Goal: Check status

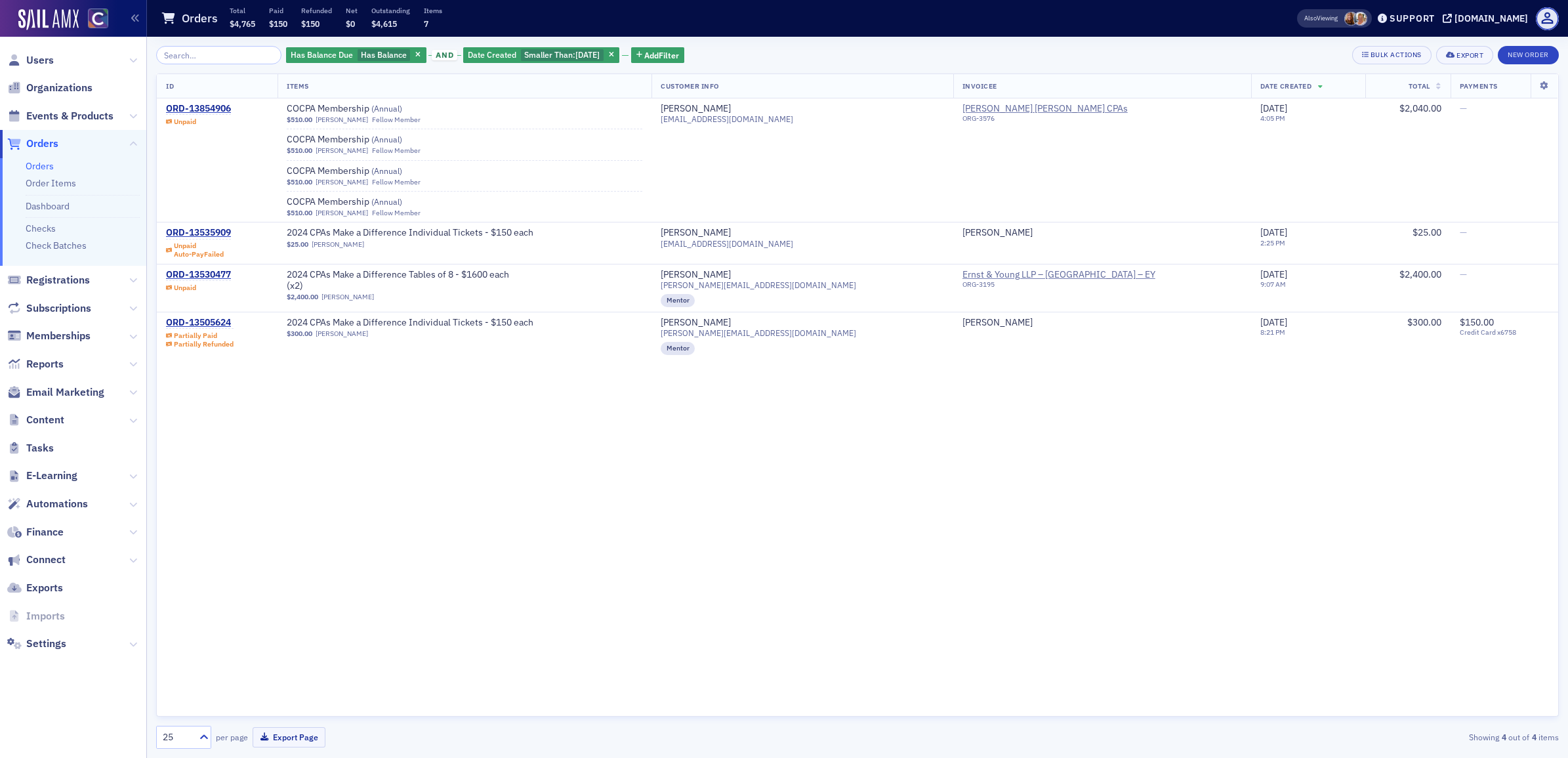
click at [558, 444] on div "ID Items Customer Info Invoicee Date Created Total Payments ORD-13854906 Unpaid…" at bounding box center [858, 394] width 1403 height 643
click at [224, 82] on th "ID" at bounding box center [217, 86] width 121 height 24
click at [168, 87] on span "ID" at bounding box center [170, 86] width 8 height 9
click at [1318, 85] on icon at bounding box center [1320, 87] width 5 height 7
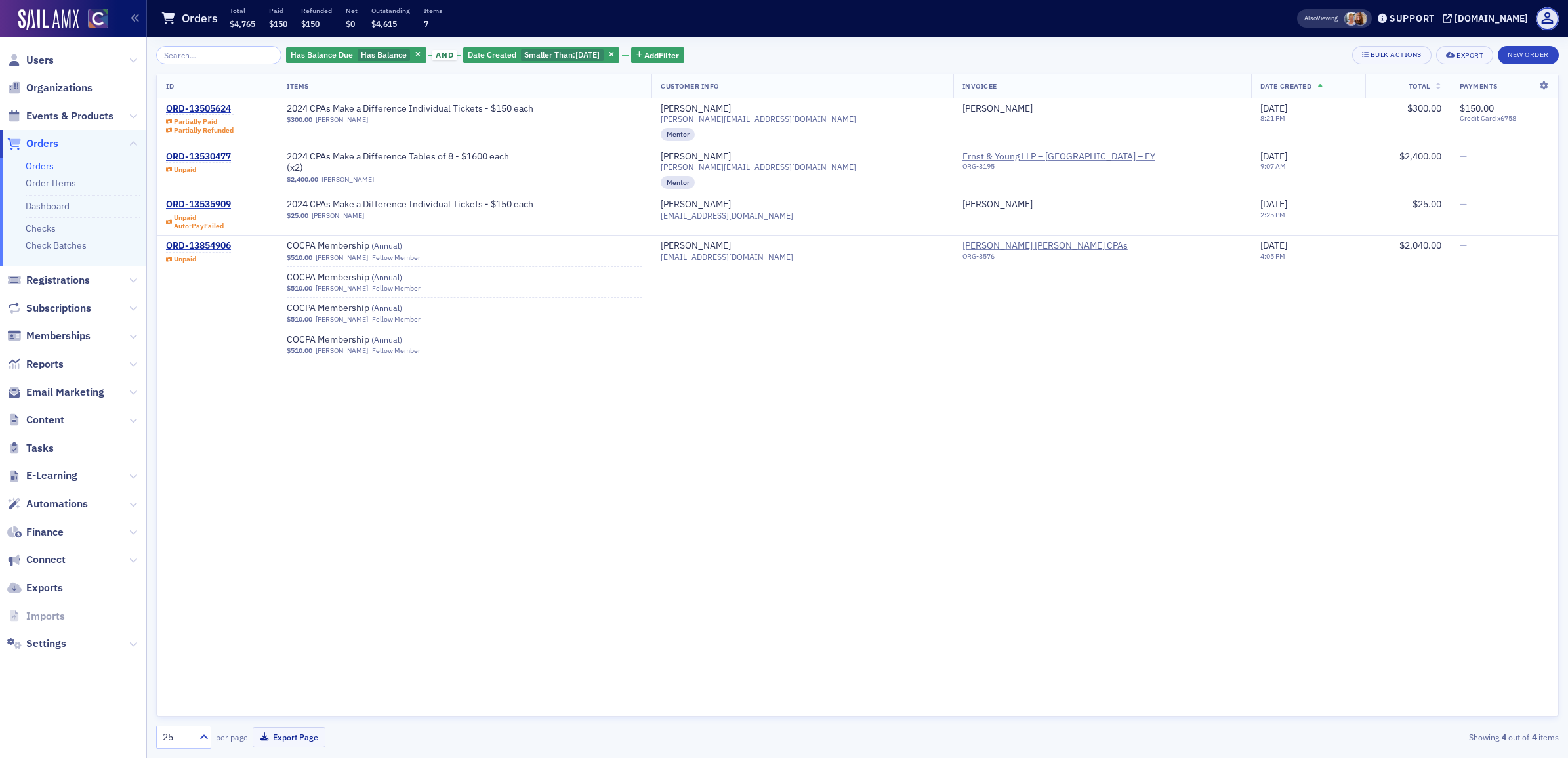
click at [693, 545] on div "ID Items Customer Info Invoicee Date Created Total Payments ORD-13505624 Partia…" at bounding box center [858, 394] width 1403 height 643
click at [211, 108] on div "ORD-13505624" at bounding box center [200, 109] width 67 height 12
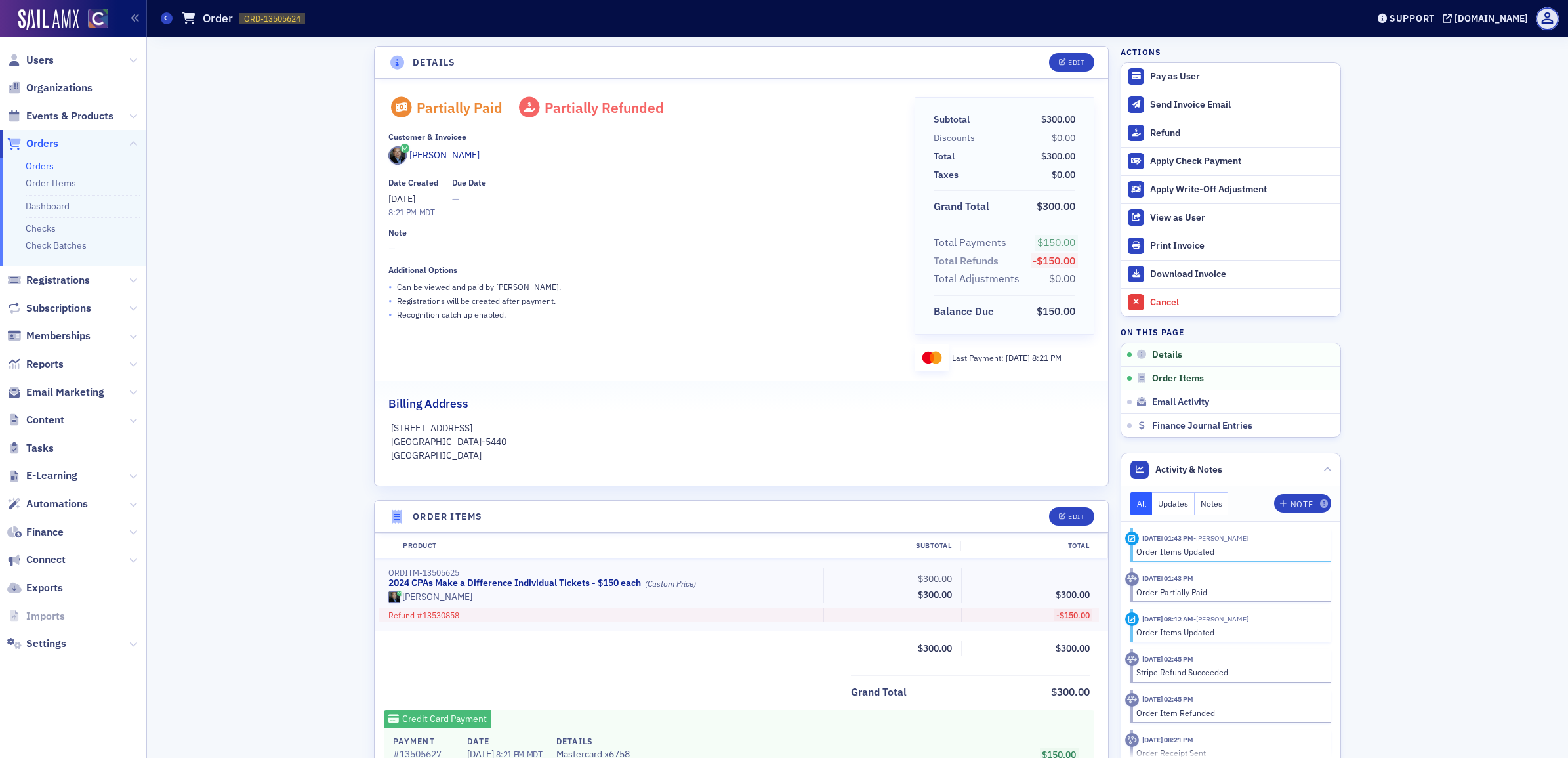
click at [391, 56] on icon at bounding box center [397, 63] width 17 height 13
click at [421, 62] on h4 "Details" at bounding box center [434, 63] width 43 height 13
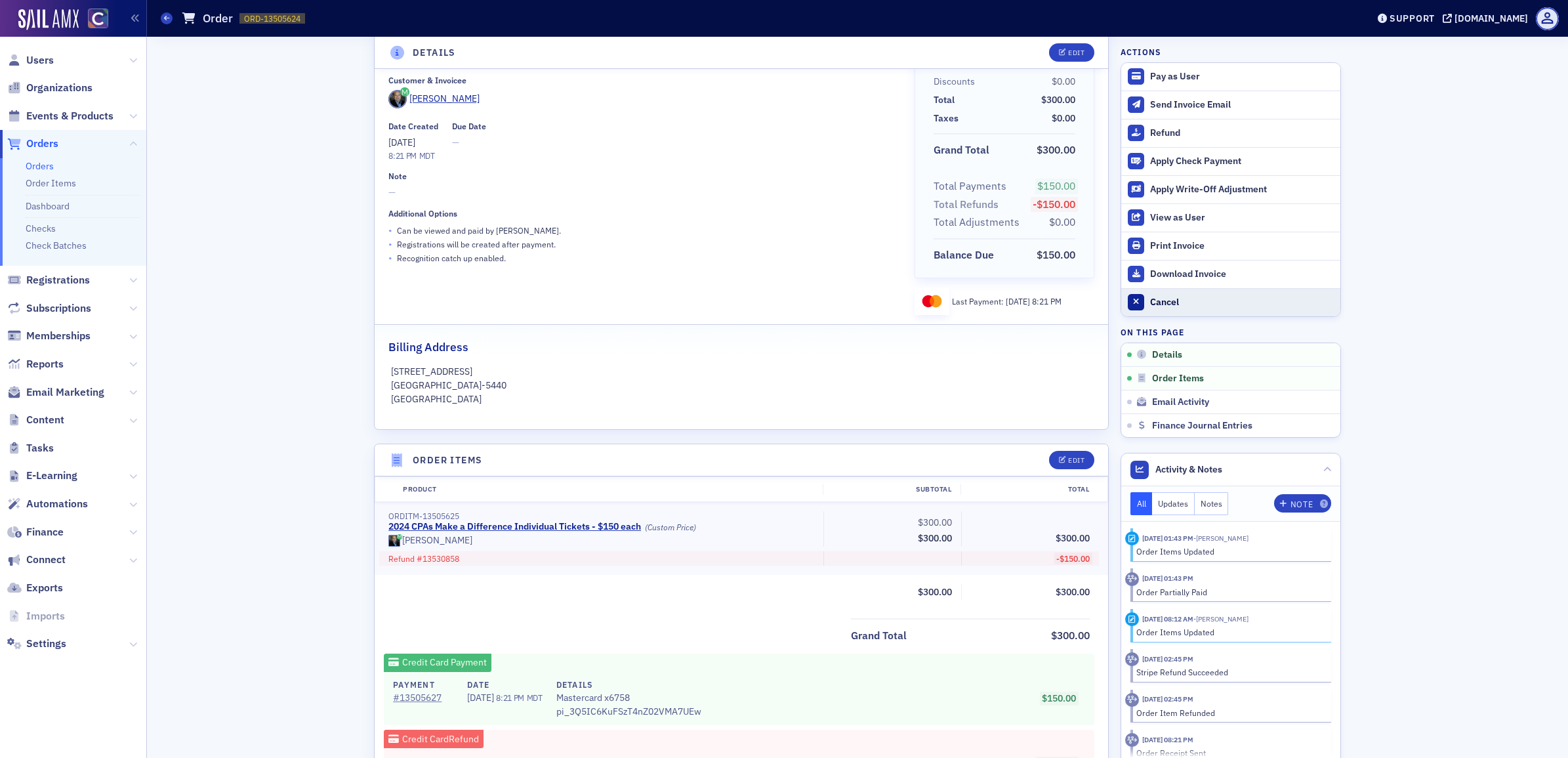
scroll to position [82, 0]
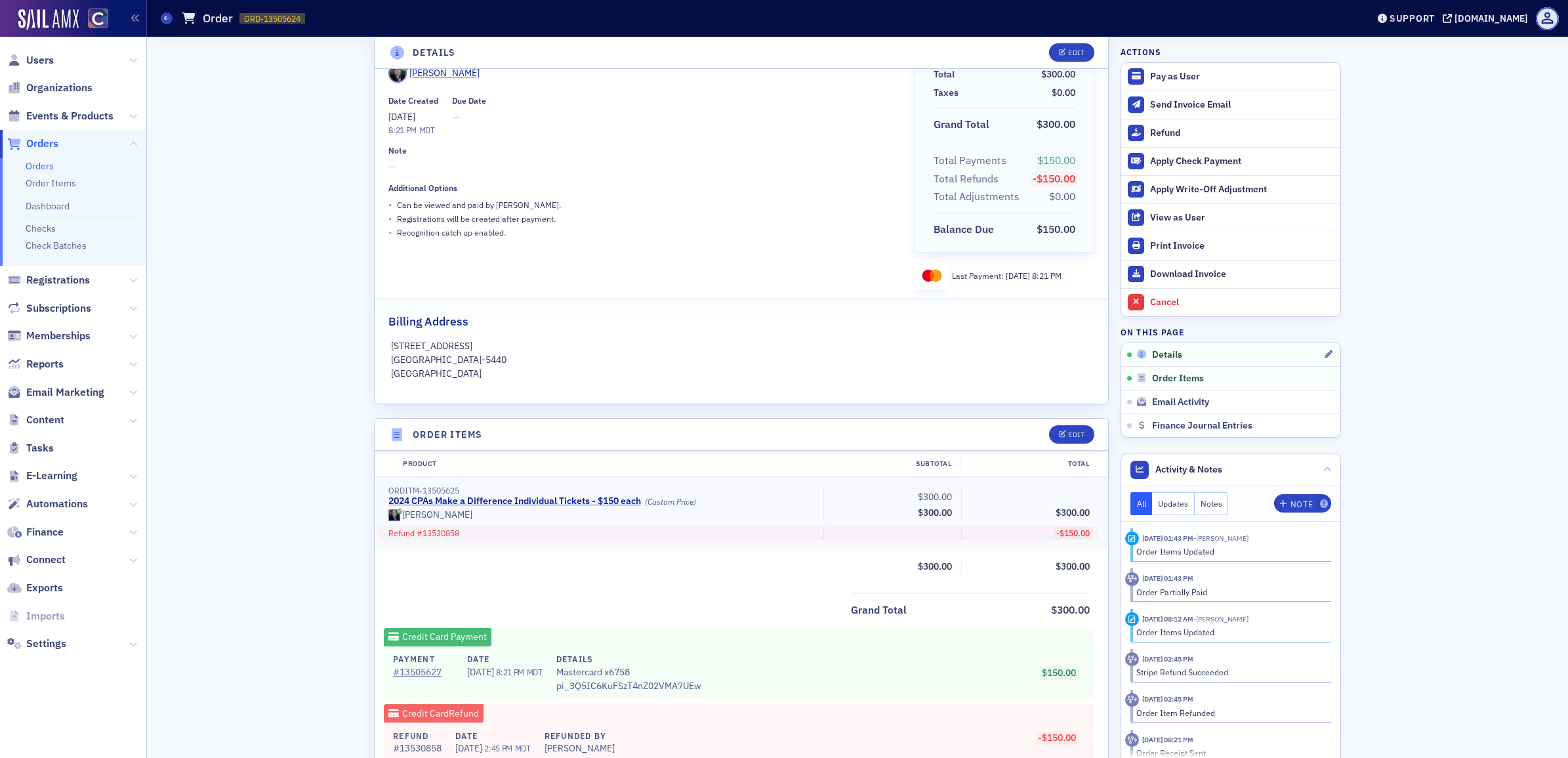
click at [1172, 358] on span "Details" at bounding box center [1167, 355] width 30 height 12
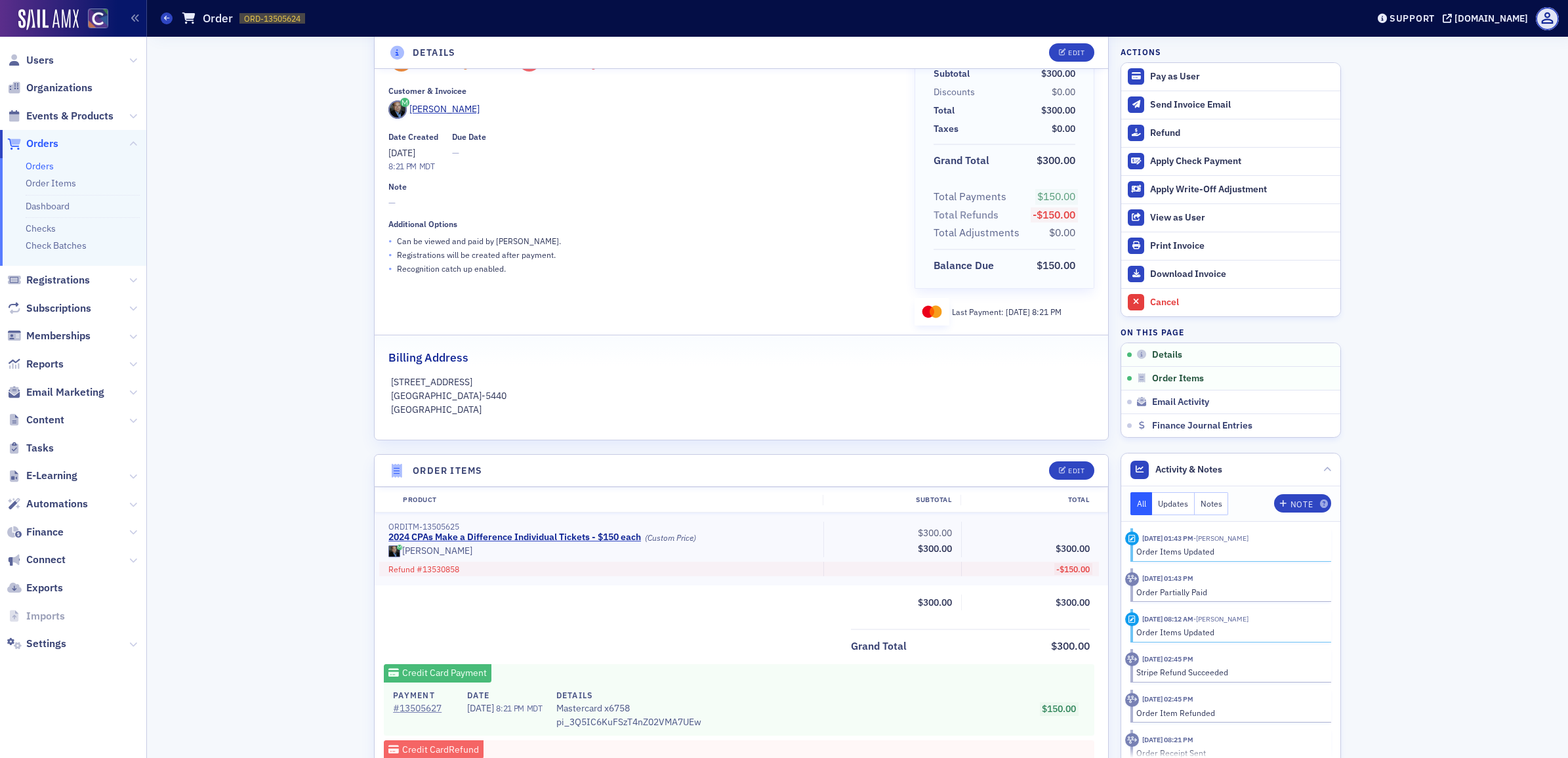
scroll to position [84, 0]
